Goal: Task Accomplishment & Management: Manage account settings

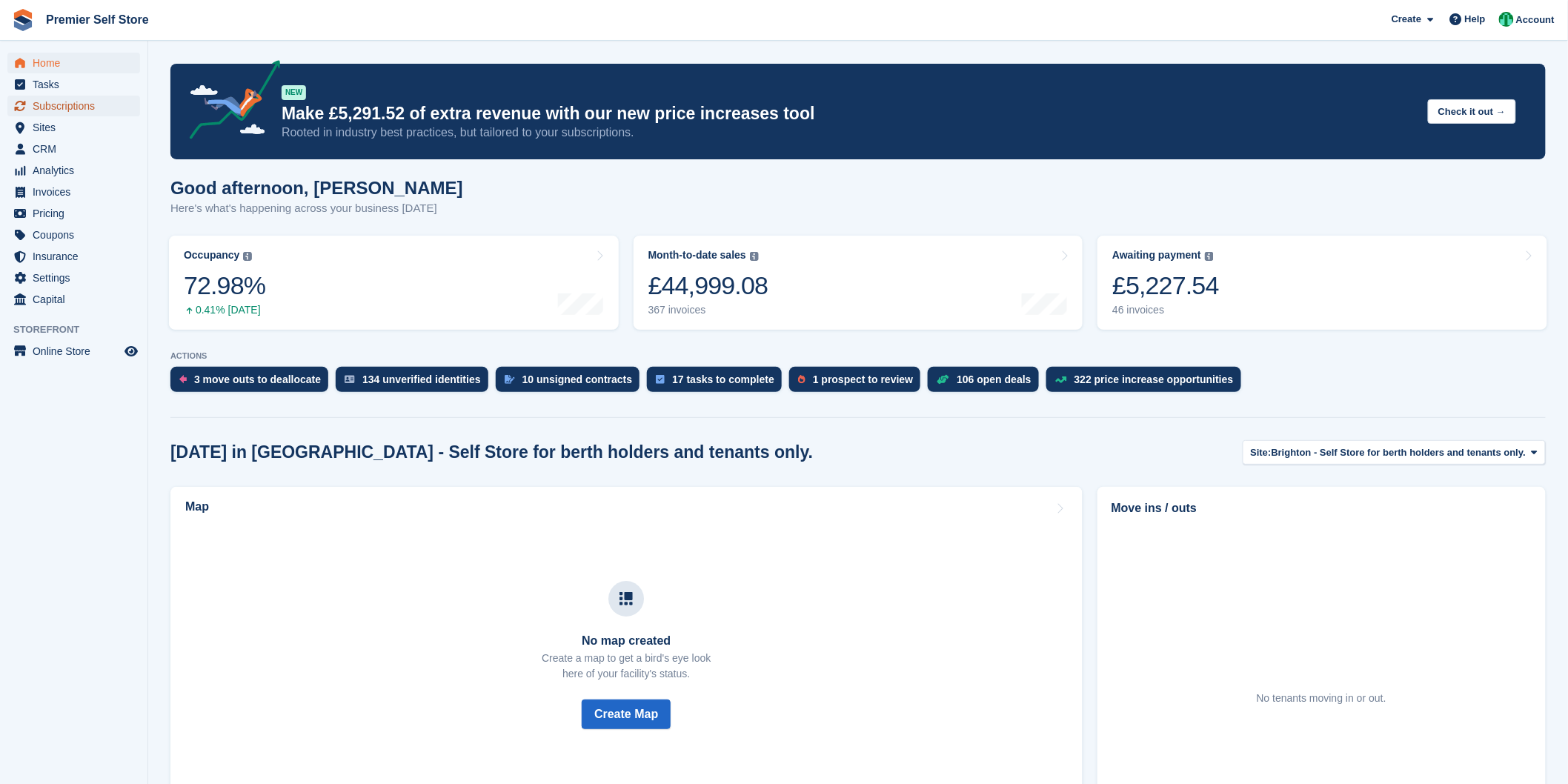
click at [79, 106] on span "Subscriptions" at bounding box center [77, 106] width 89 height 21
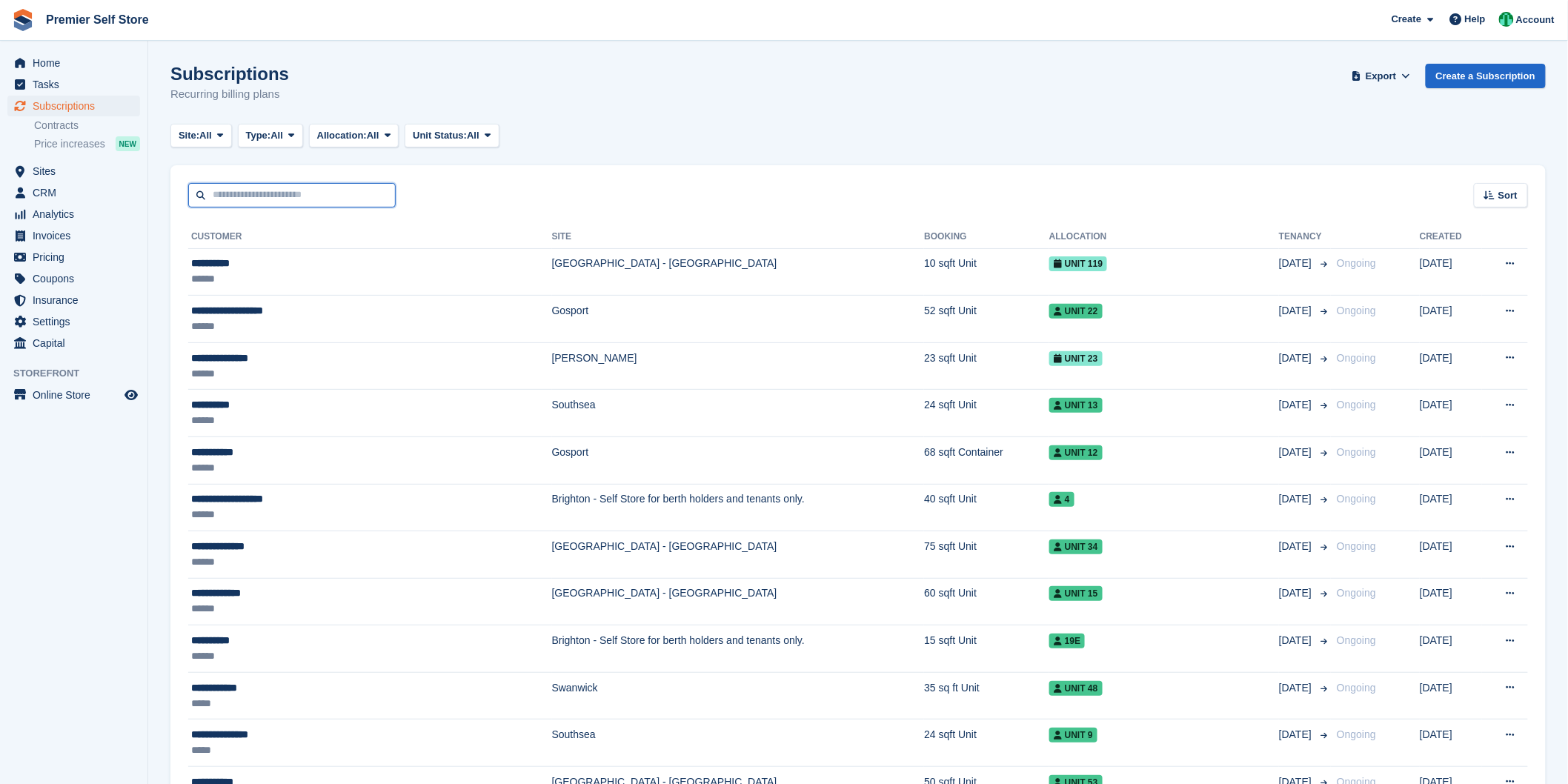
click at [324, 195] on input "text" at bounding box center [291, 195] width 207 height 25
click at [299, 188] on input "text" at bounding box center [291, 195] width 207 height 25
type input "*********"
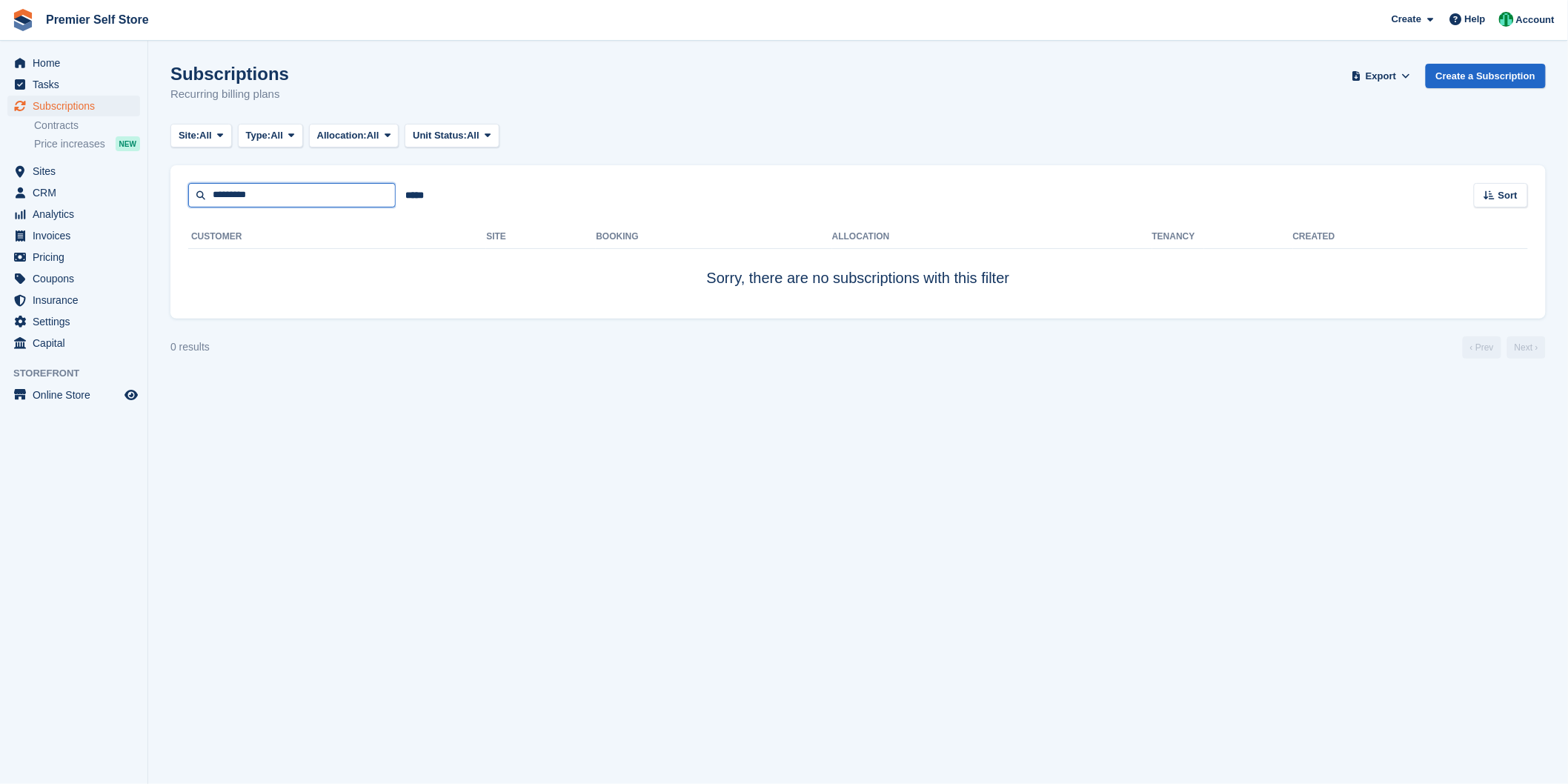
click at [296, 194] on input "*********" at bounding box center [291, 195] width 207 height 25
click at [83, 102] on span "Subscriptions" at bounding box center [77, 106] width 89 height 21
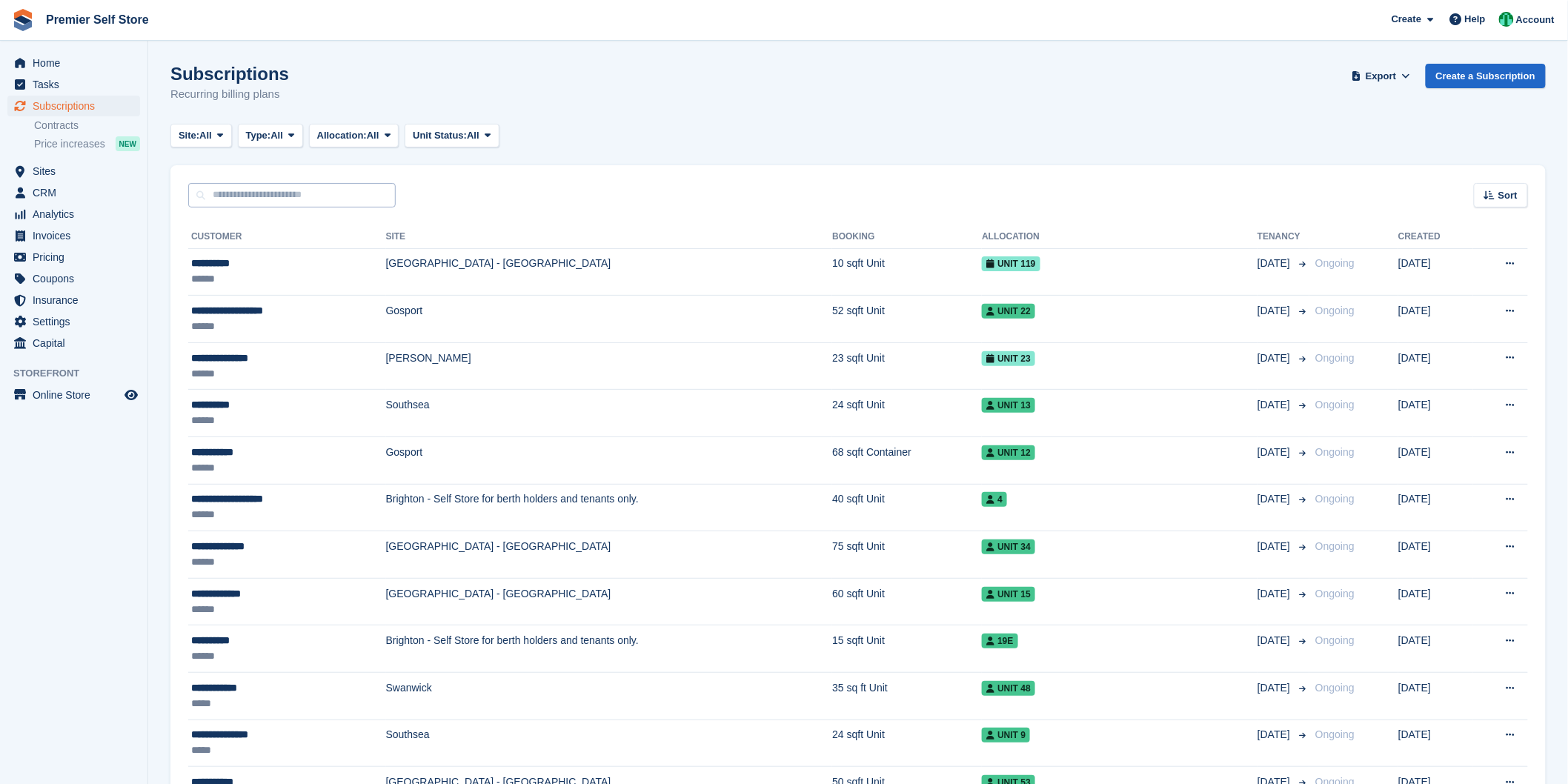
click at [282, 195] on input "text" at bounding box center [291, 195] width 207 height 25
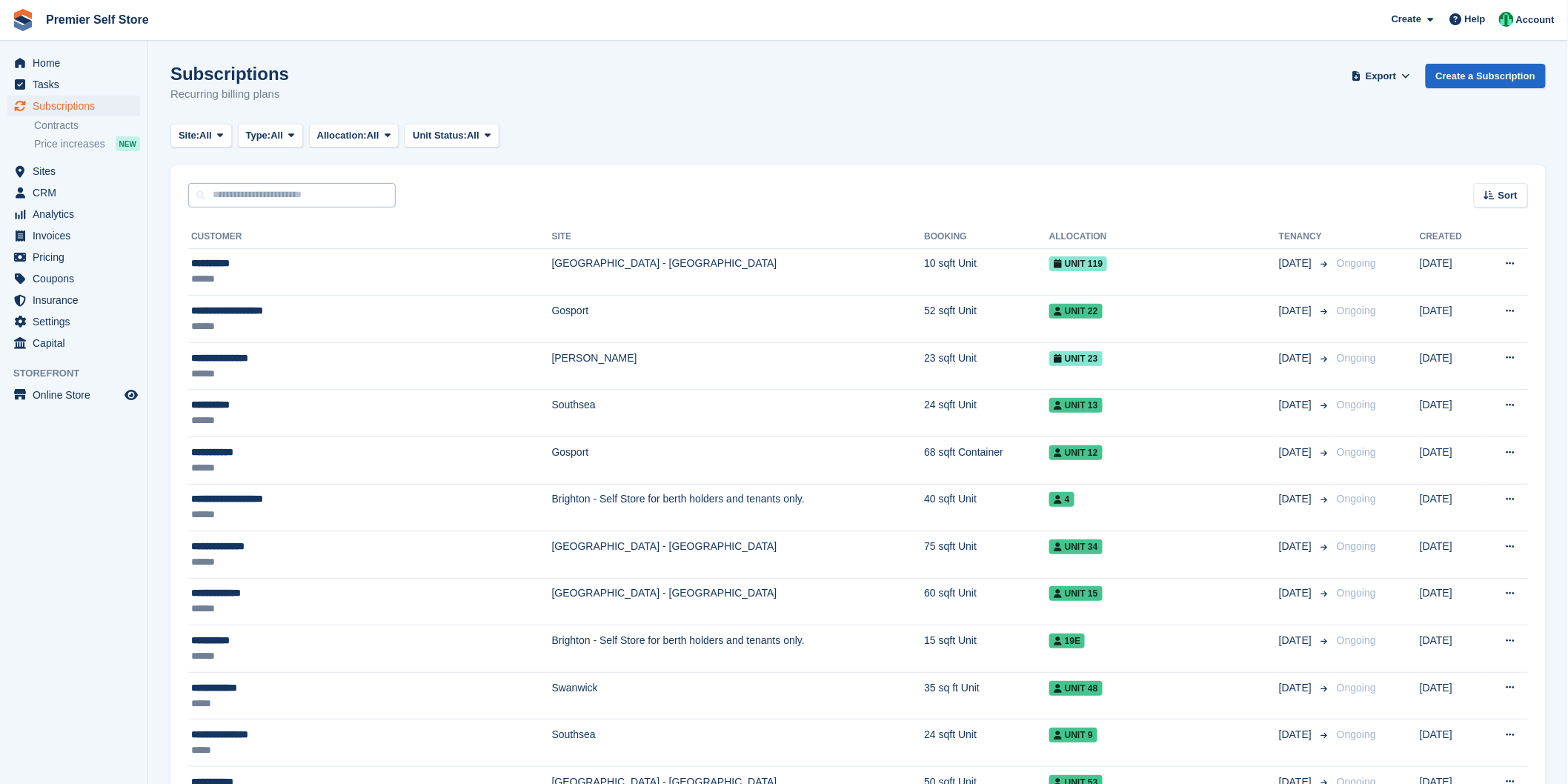
click at [282, 195] on input "text" at bounding box center [291, 195] width 207 height 25
type input "**********"
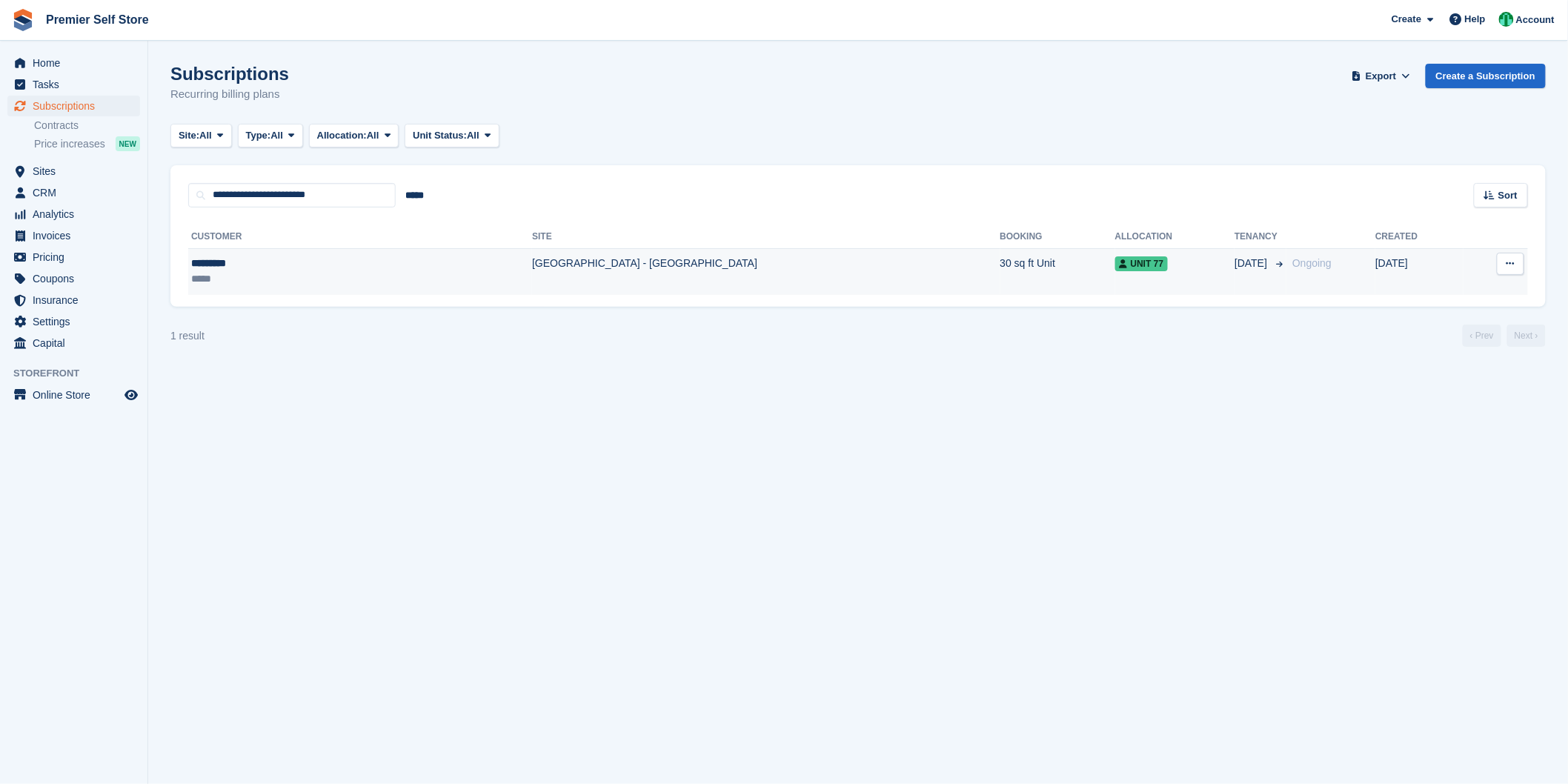
click at [532, 270] on td "[GEOGRAPHIC_DATA] - [GEOGRAPHIC_DATA]" at bounding box center [765, 271] width 467 height 47
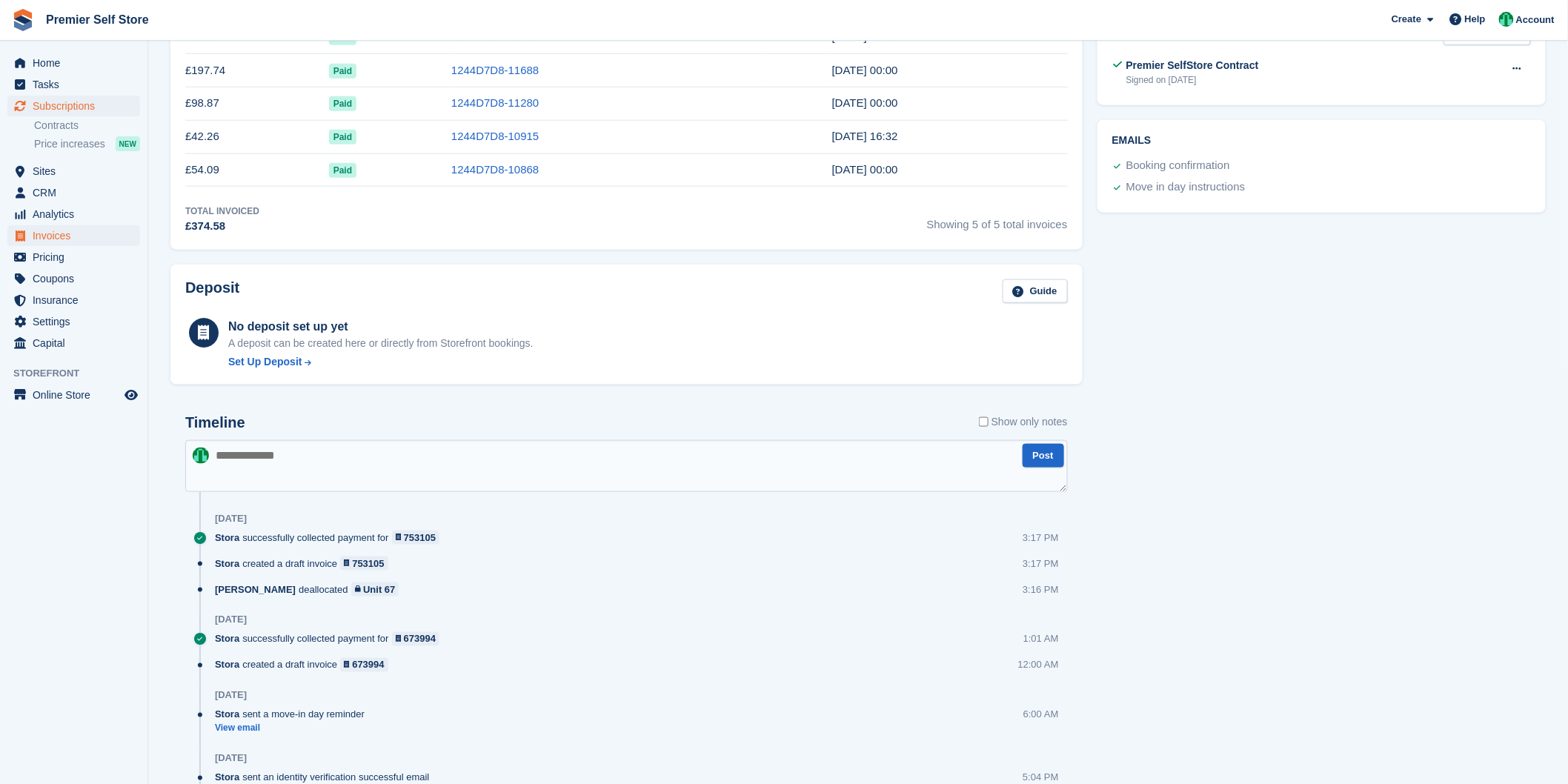
scroll to position [164, 0]
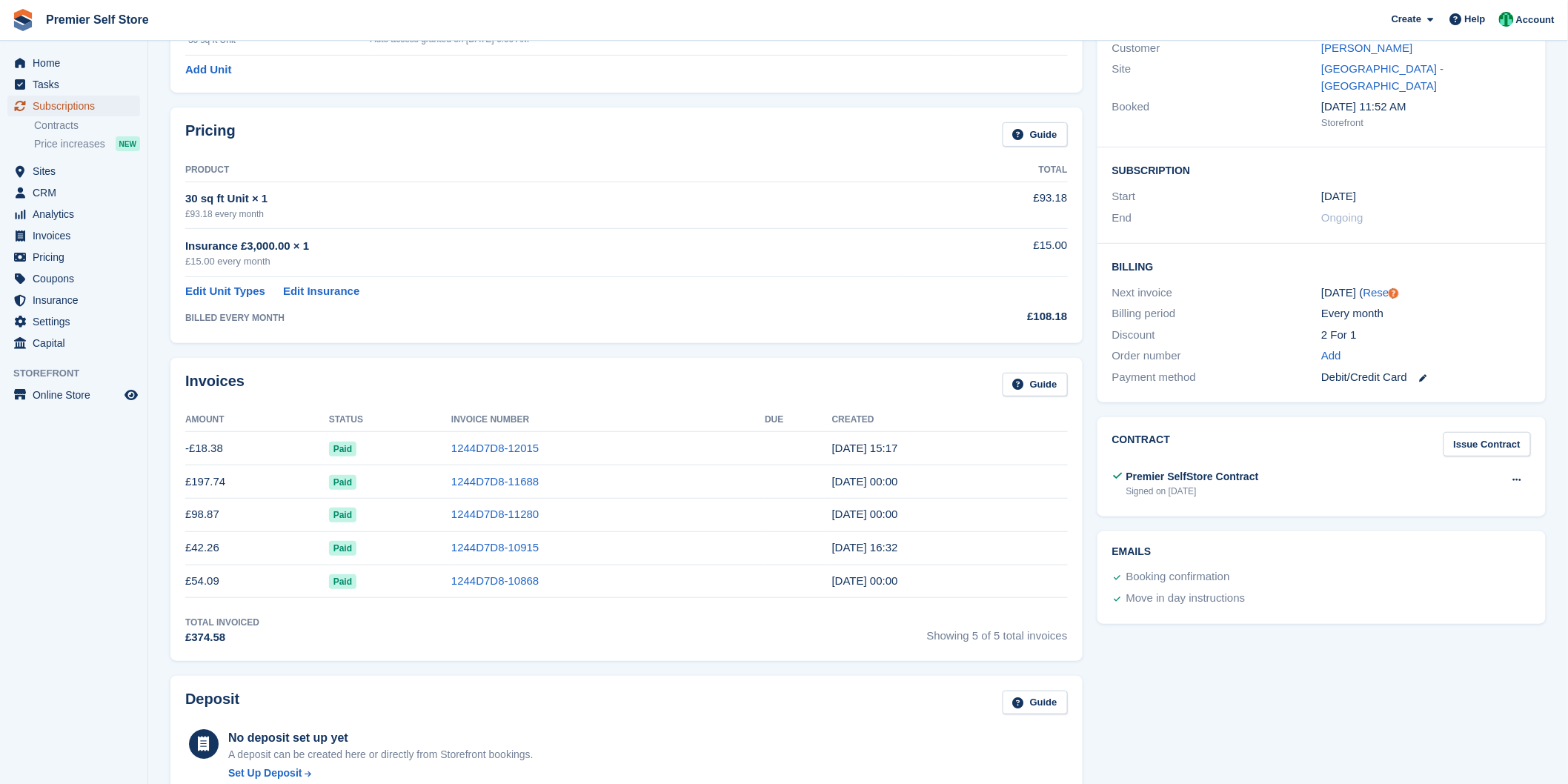
click at [52, 107] on span "Subscriptions" at bounding box center [77, 106] width 89 height 21
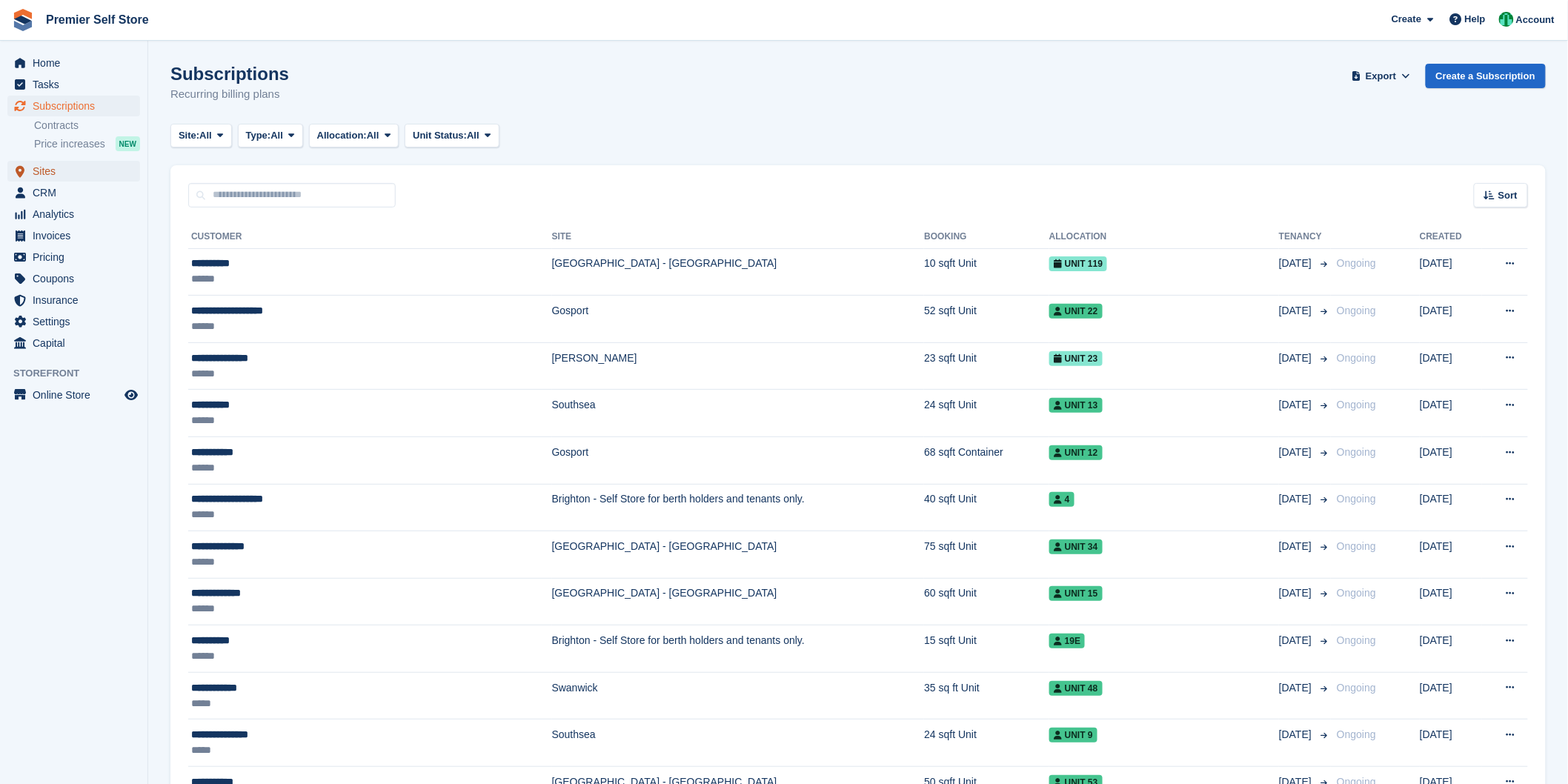
click at [52, 168] on span "Sites" at bounding box center [77, 171] width 89 height 21
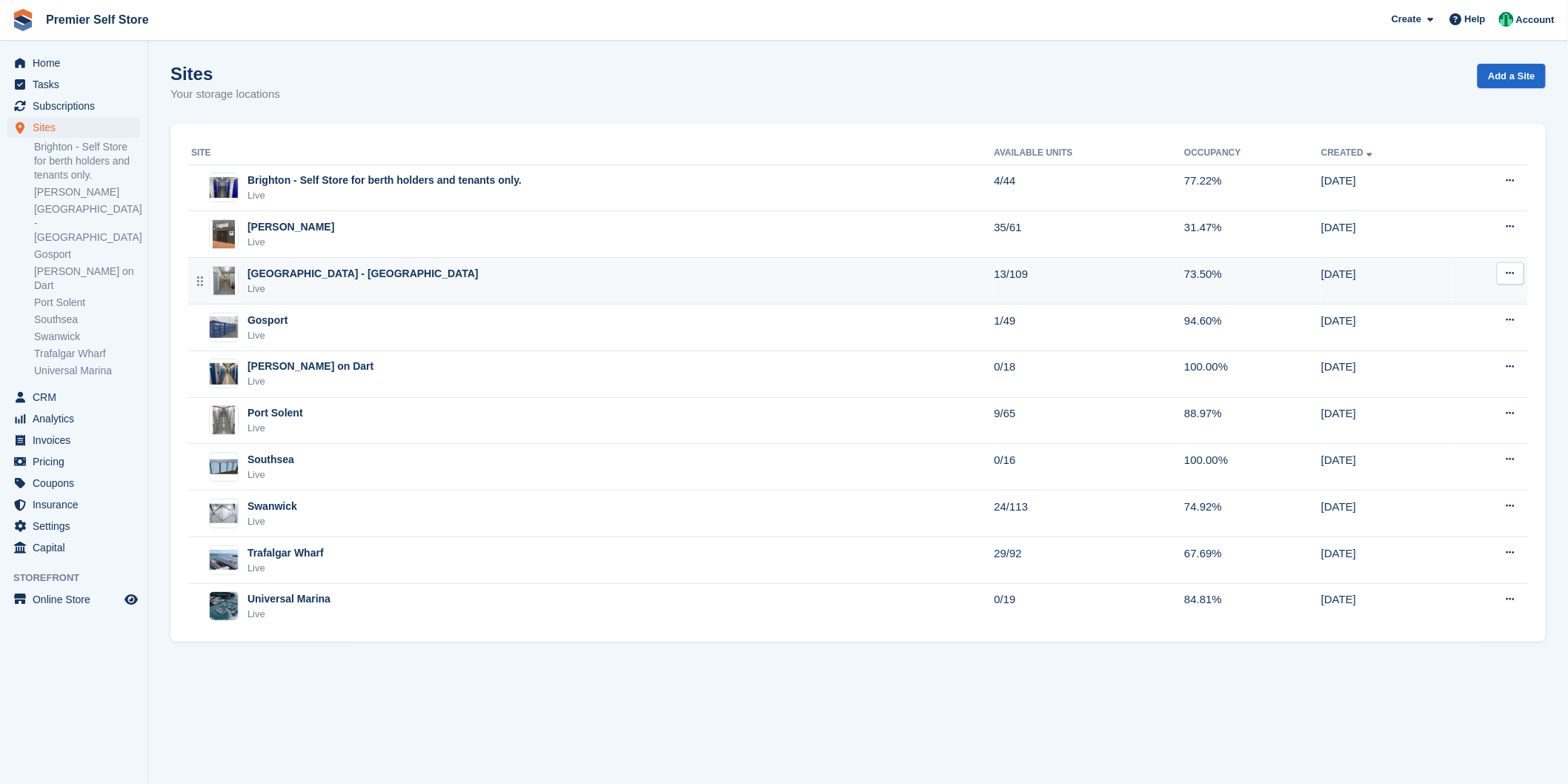
click at [307, 279] on div "[GEOGRAPHIC_DATA] - [GEOGRAPHIC_DATA]" at bounding box center [363, 274] width 231 height 16
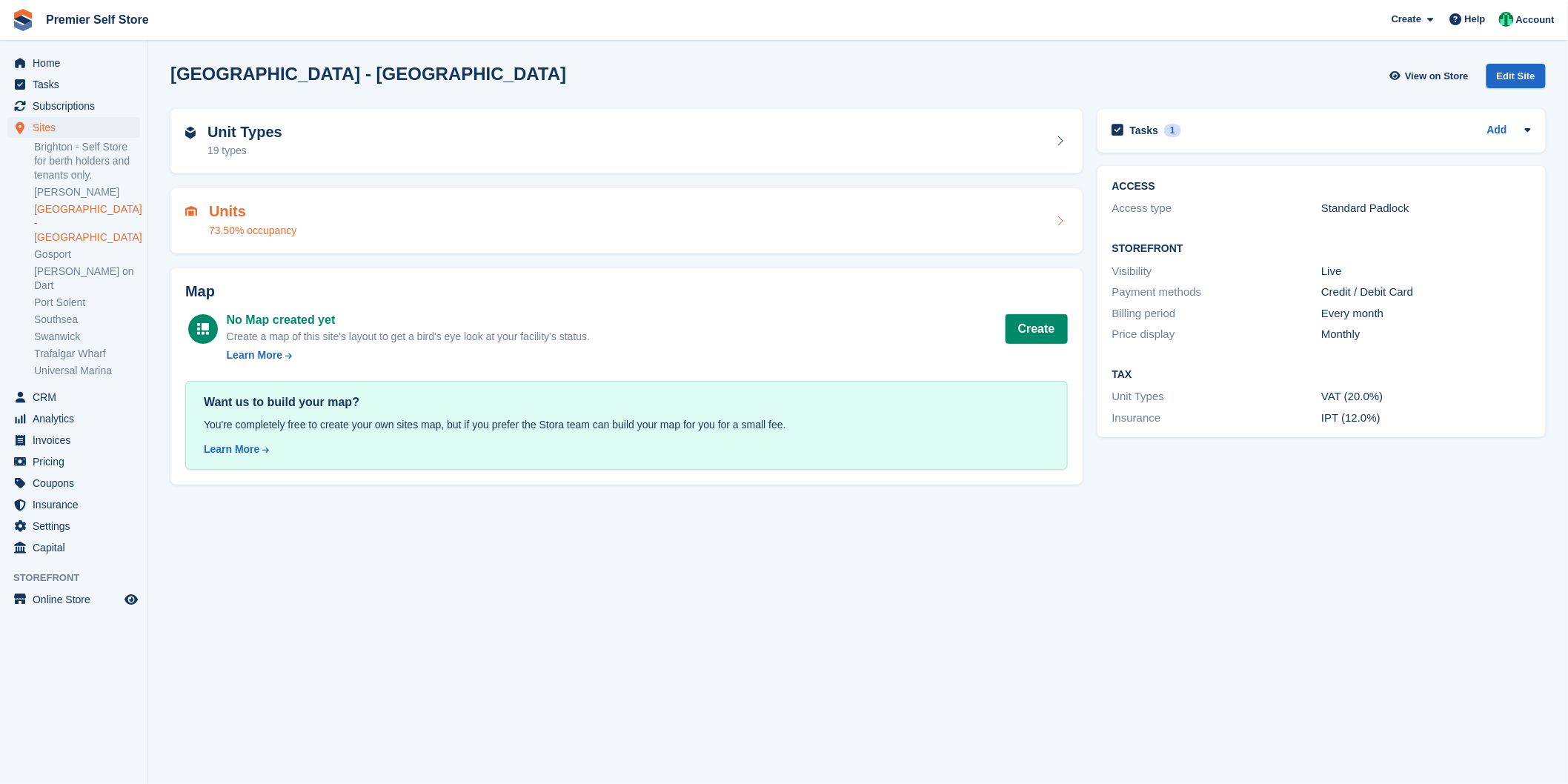
click at [265, 218] on h2 "Units" at bounding box center [252, 211] width 87 height 17
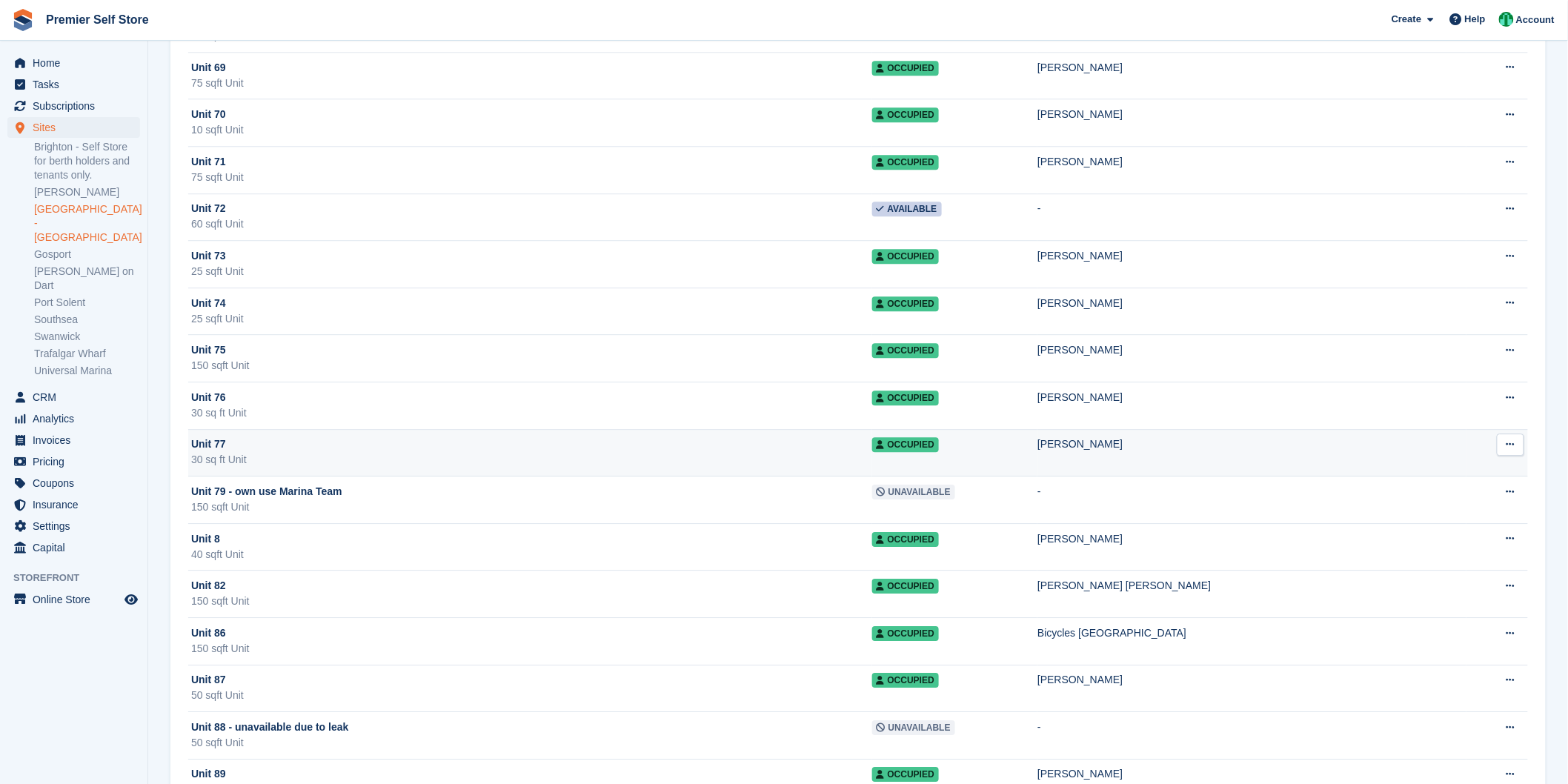
scroll to position [3787, 0]
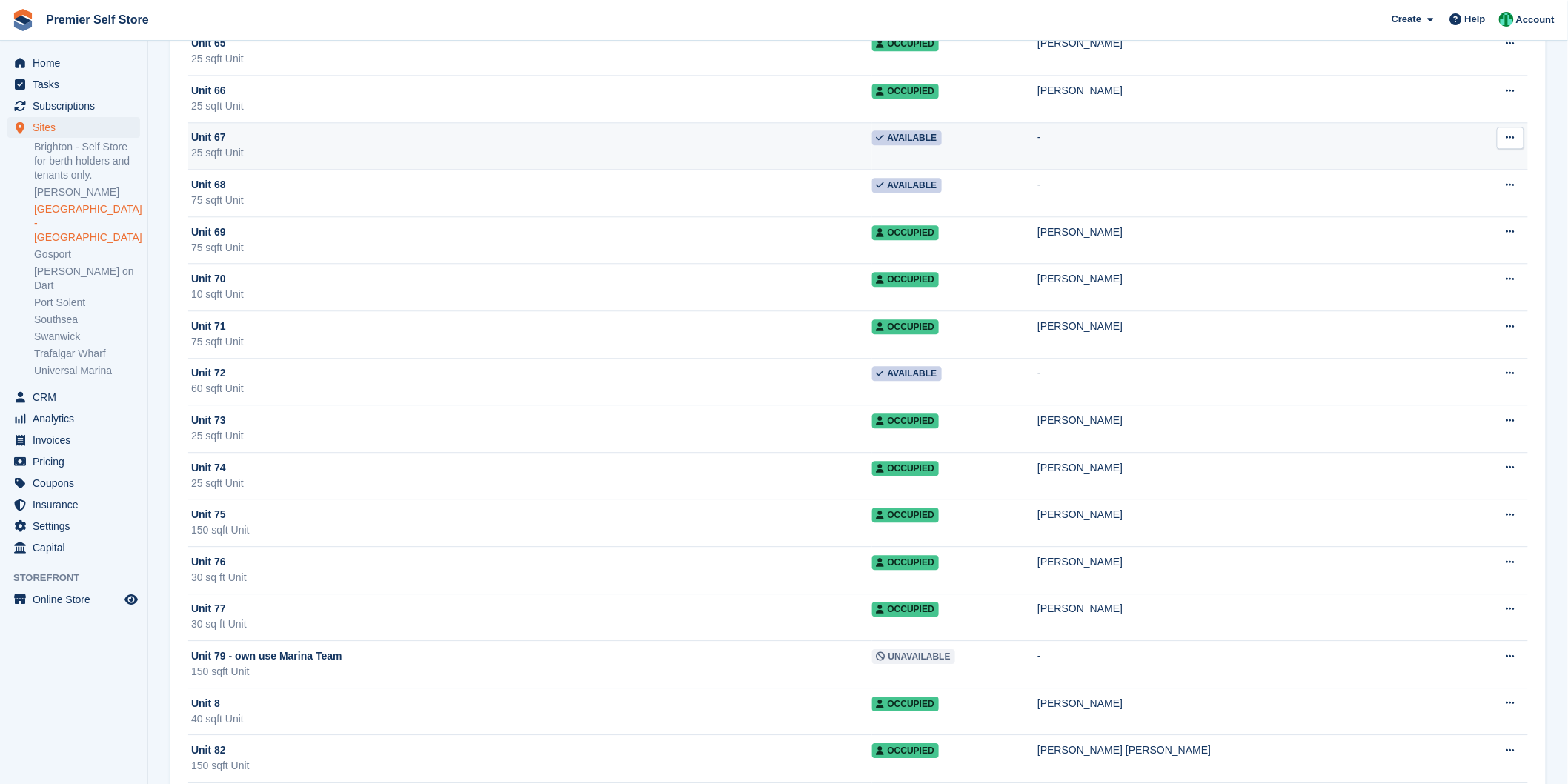
click at [441, 144] on div "Unit 67" at bounding box center [532, 137] width 681 height 16
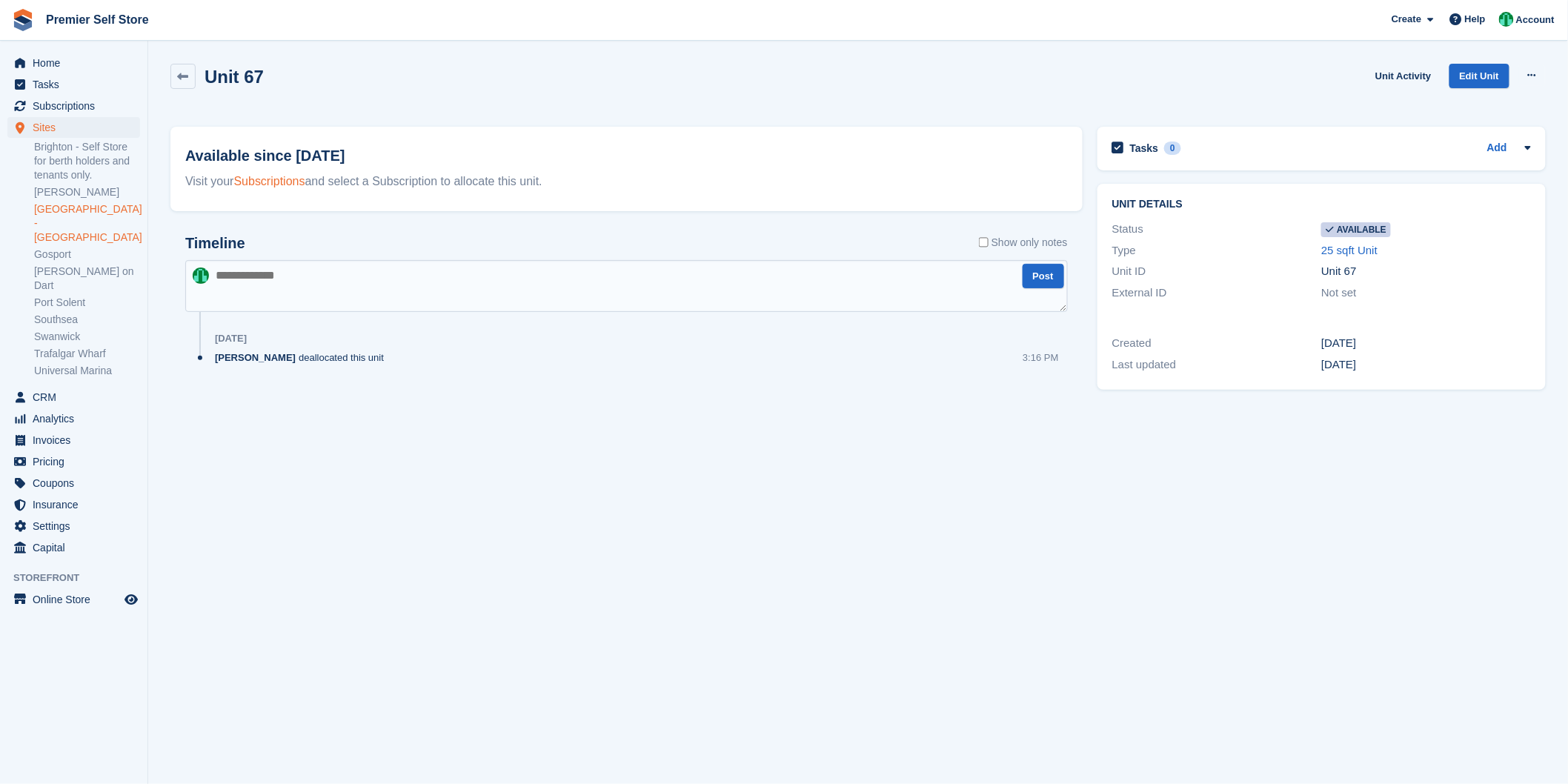
click at [279, 184] on link "Subscriptions" at bounding box center [270, 181] width 71 height 13
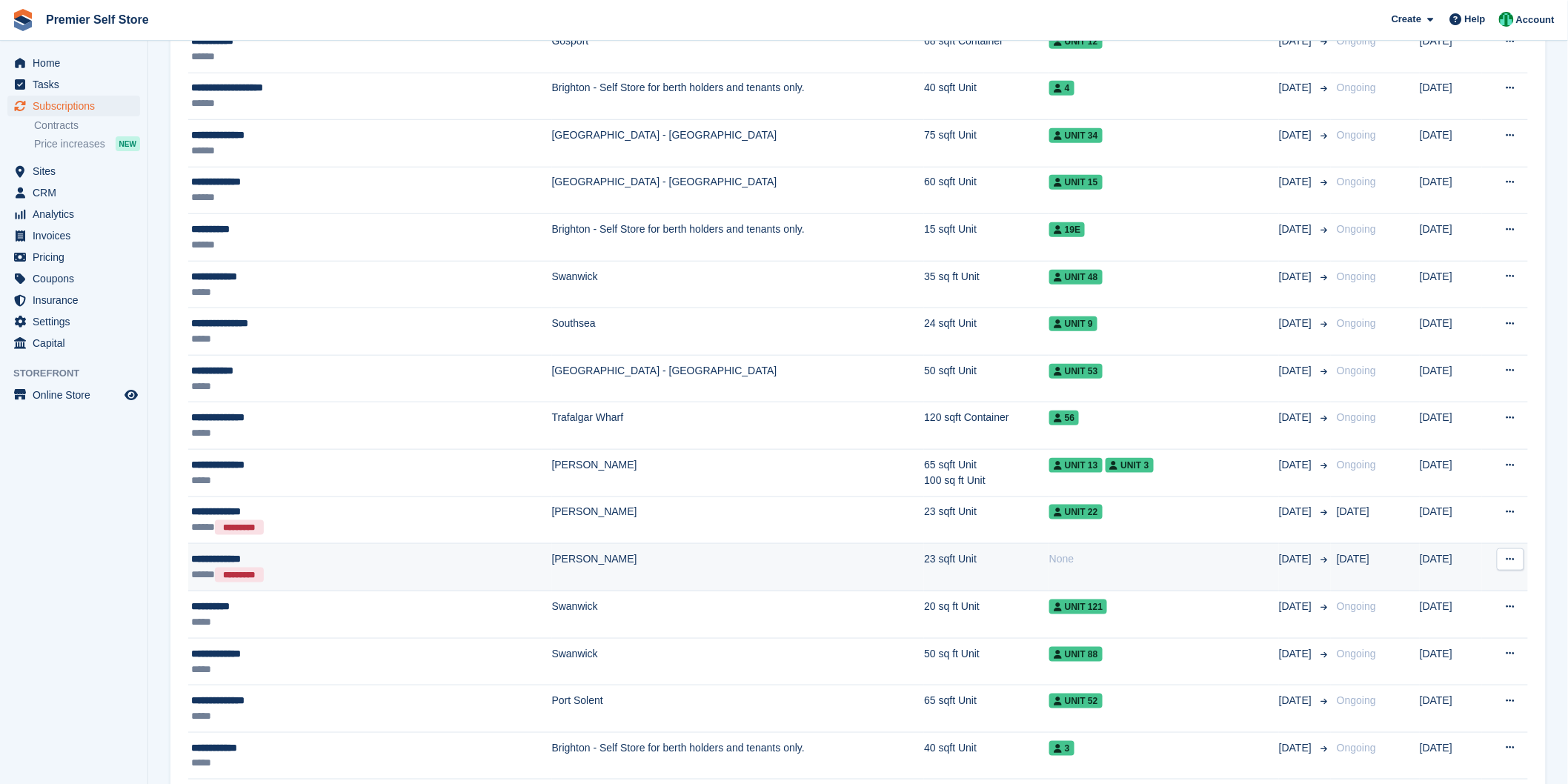
scroll to position [494, 0]
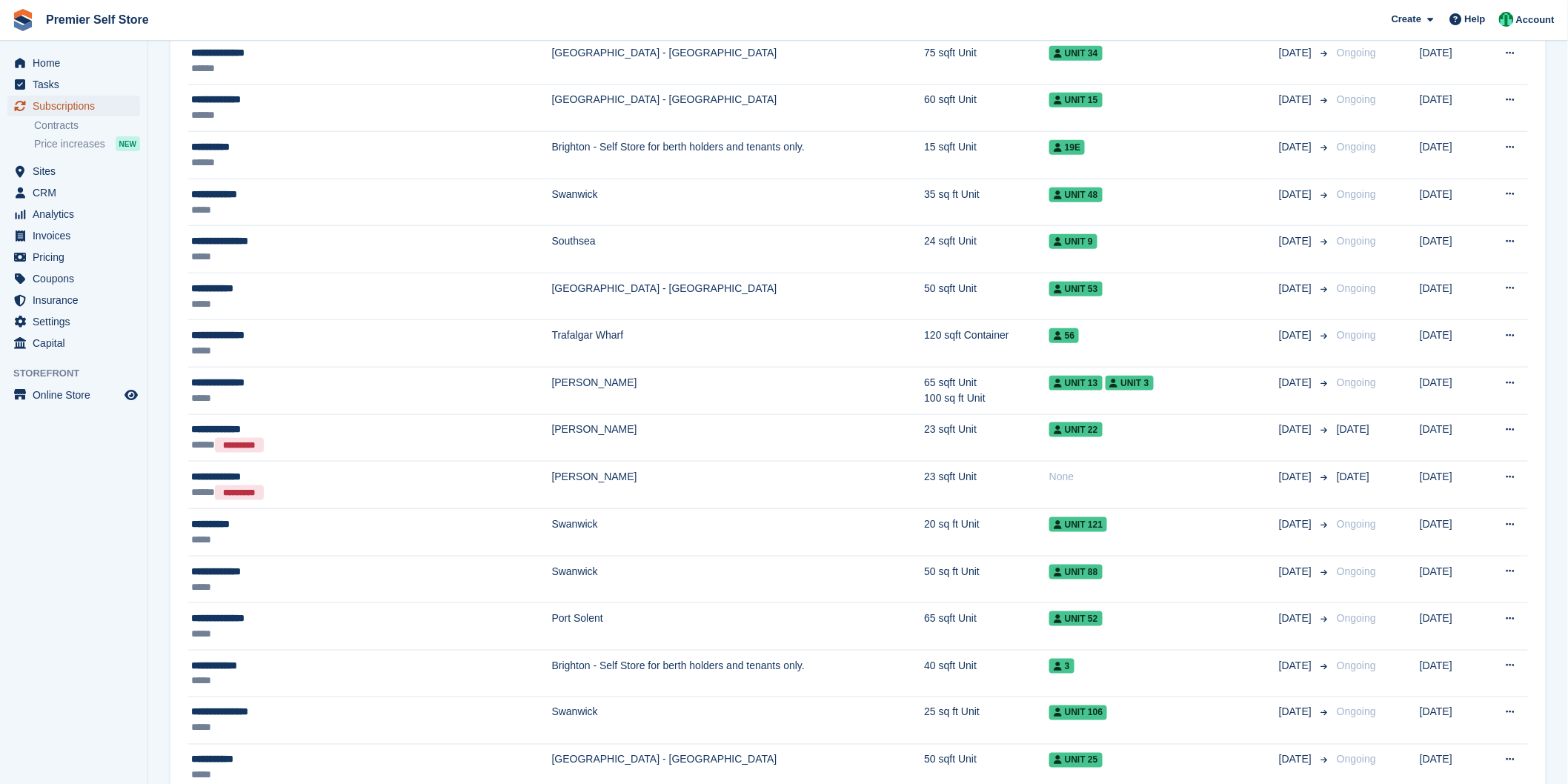
click at [82, 102] on span "Subscriptions" at bounding box center [77, 106] width 89 height 21
